Goal: Find specific page/section: Find specific page/section

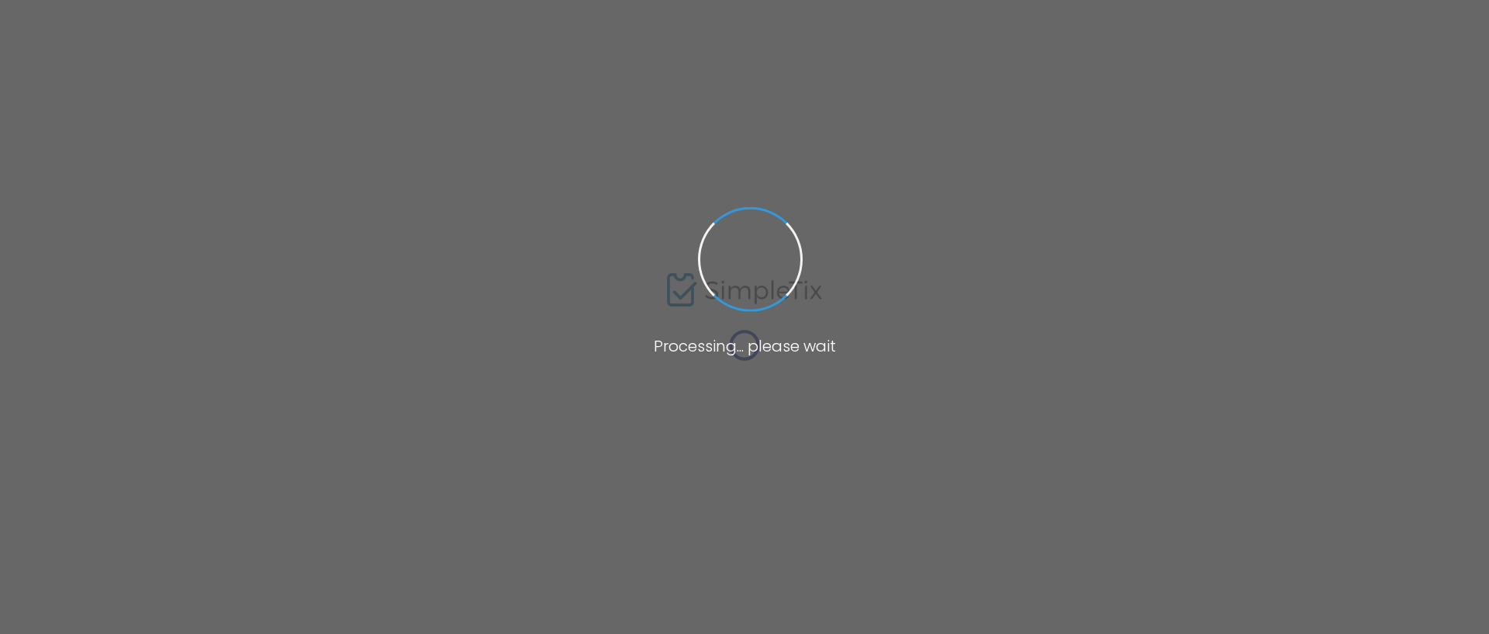
type input "The Links at [GEOGRAPHIC_DATA]"
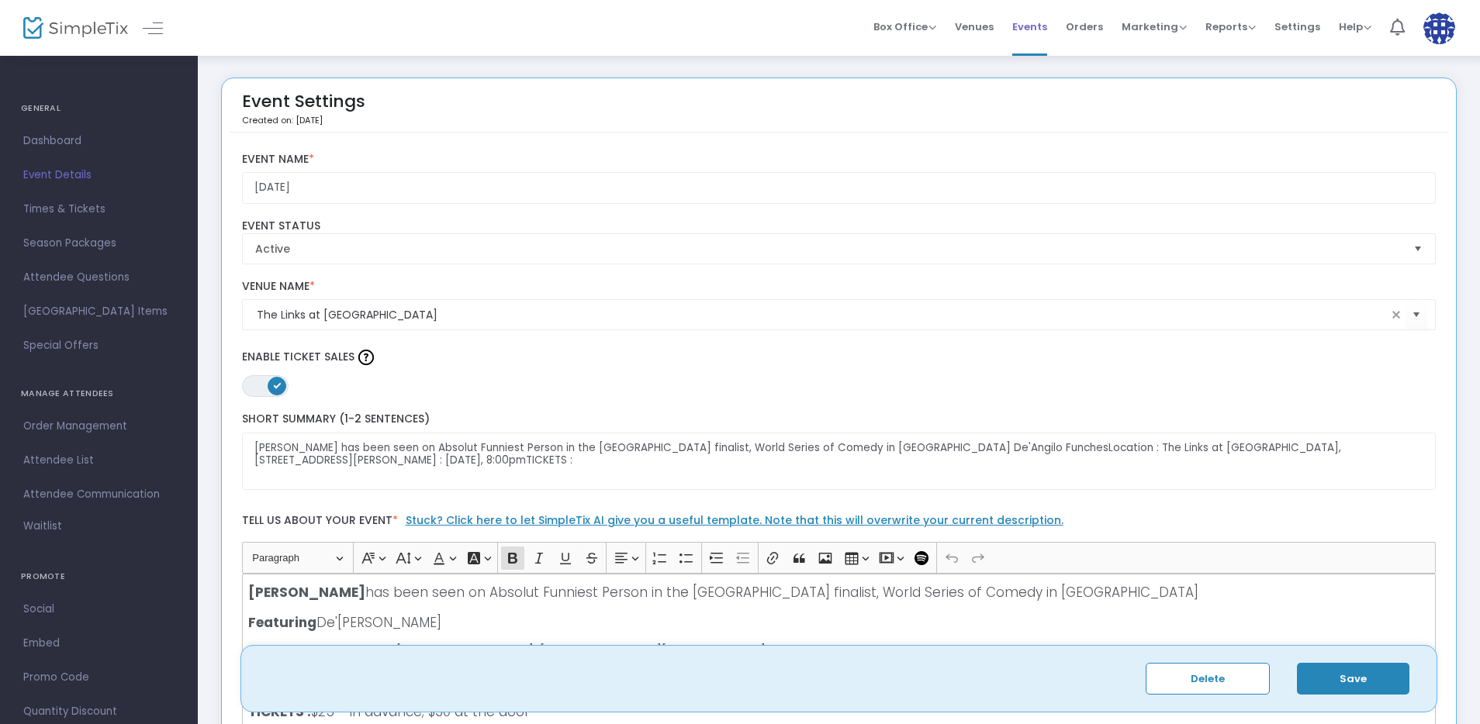
click at [1027, 29] on span "Events" at bounding box center [1029, 27] width 35 height 40
